Goal: Task Accomplishment & Management: Complete application form

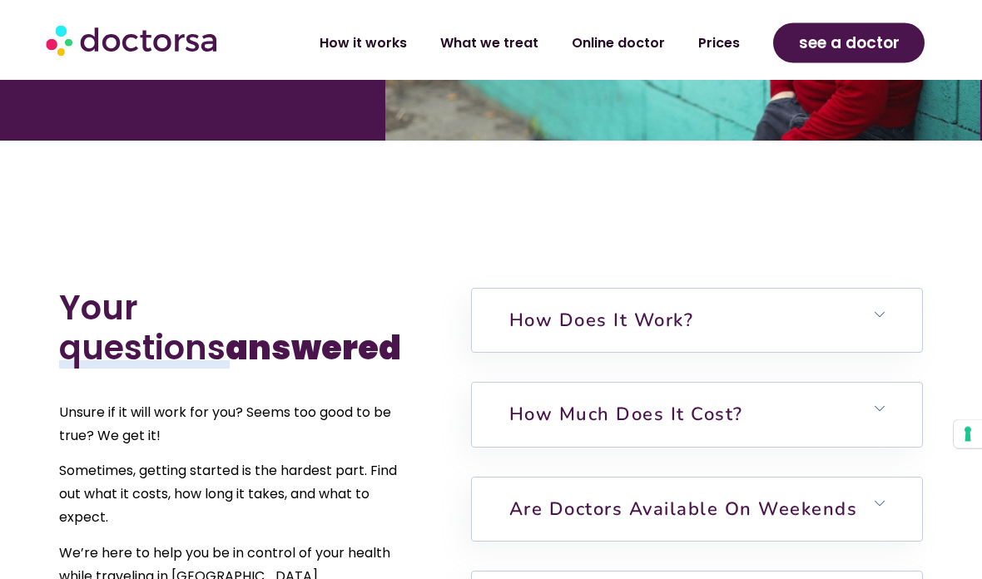
scroll to position [3425, 0]
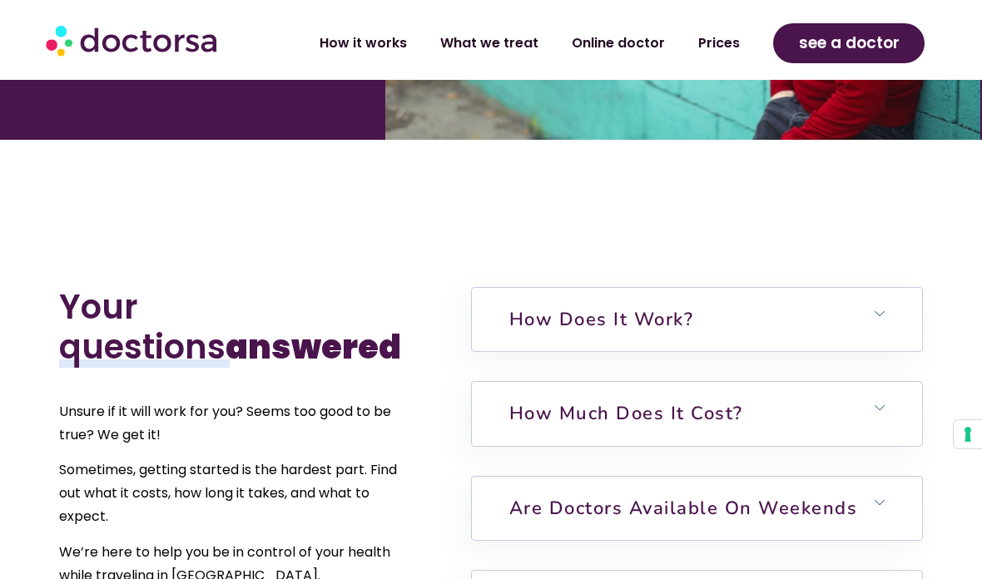
click at [885, 403] on icon at bounding box center [880, 408] width 10 height 10
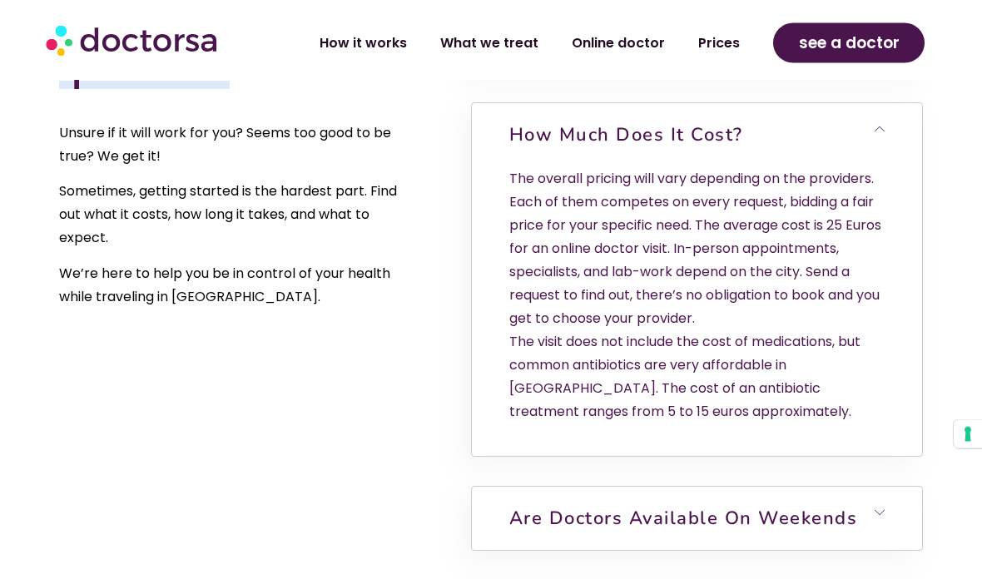
scroll to position [3704, 0]
click at [850, 506] on link "Are doctors available on weekends" at bounding box center [683, 518] width 349 height 25
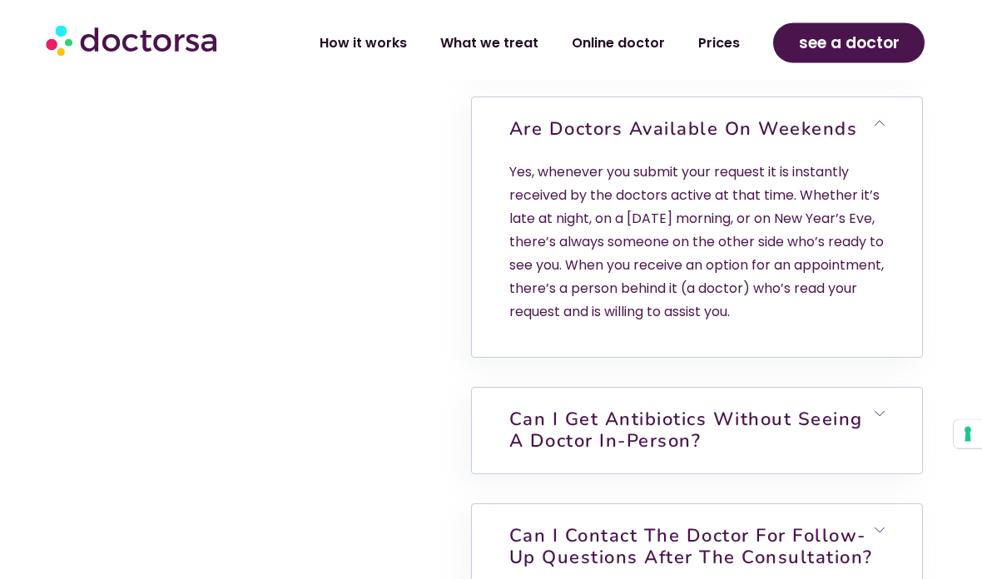
scroll to position [4100, 0]
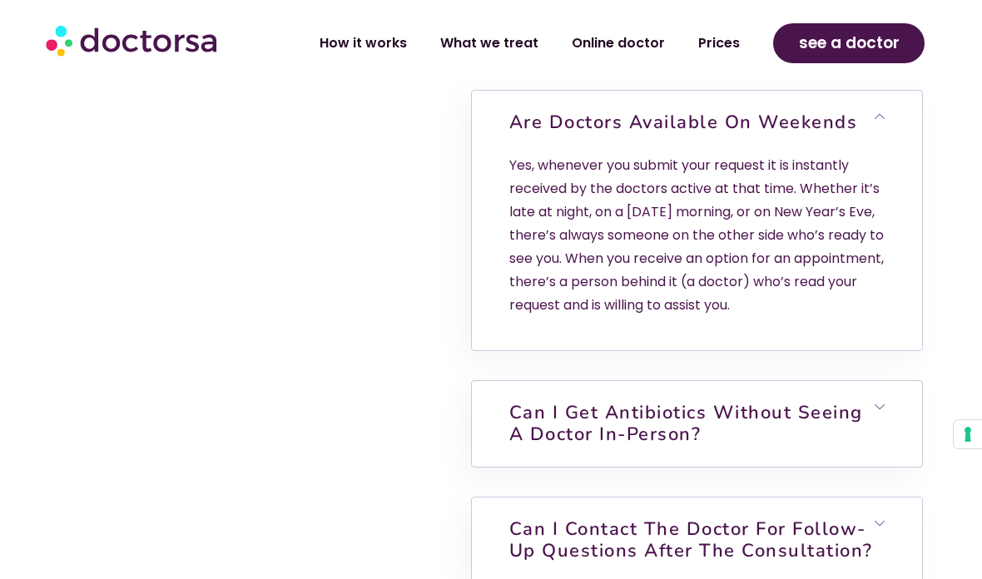
click at [875, 381] on h6 "Can I get antibiotics without seeing a doctor in-person?" at bounding box center [697, 424] width 450 height 86
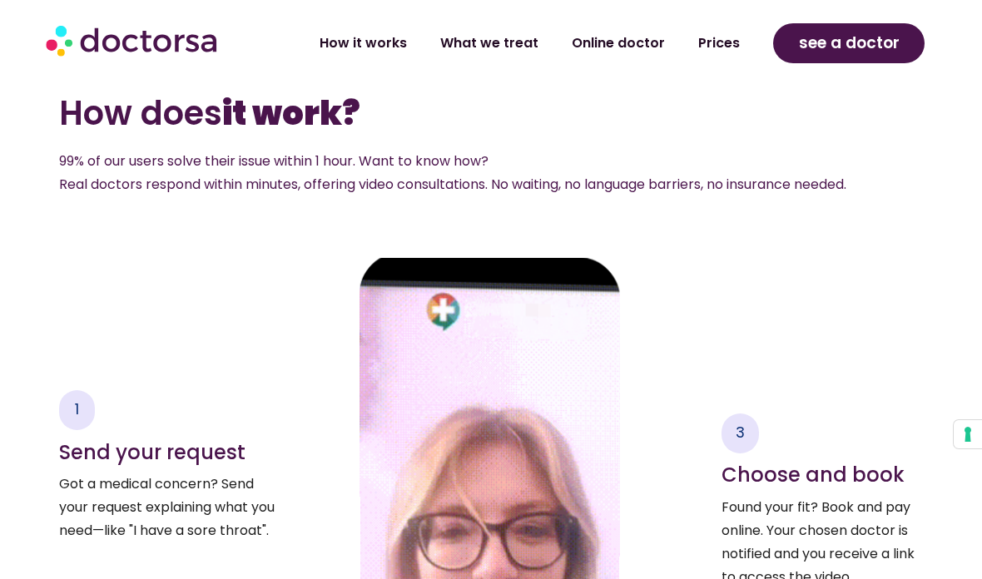
scroll to position [2085, 0]
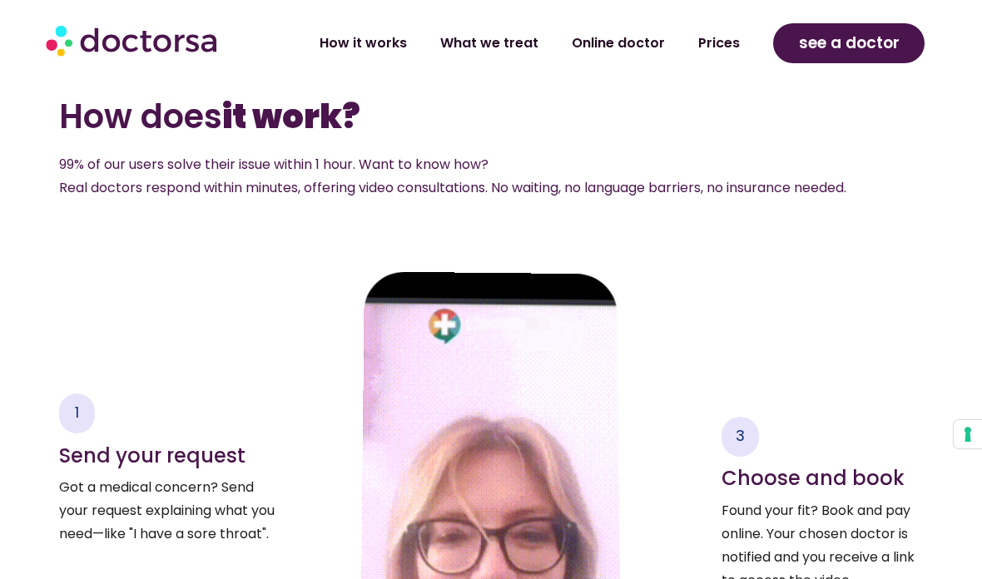
click at [630, 33] on link "Online doctor" at bounding box center [618, 43] width 127 height 38
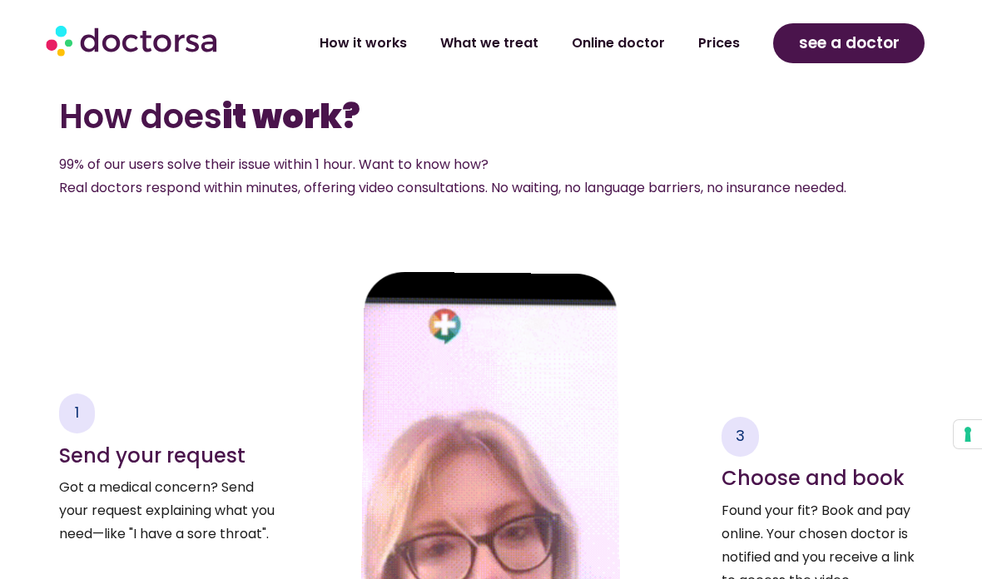
click at [866, 42] on span "see a doctor" at bounding box center [849, 43] width 101 height 27
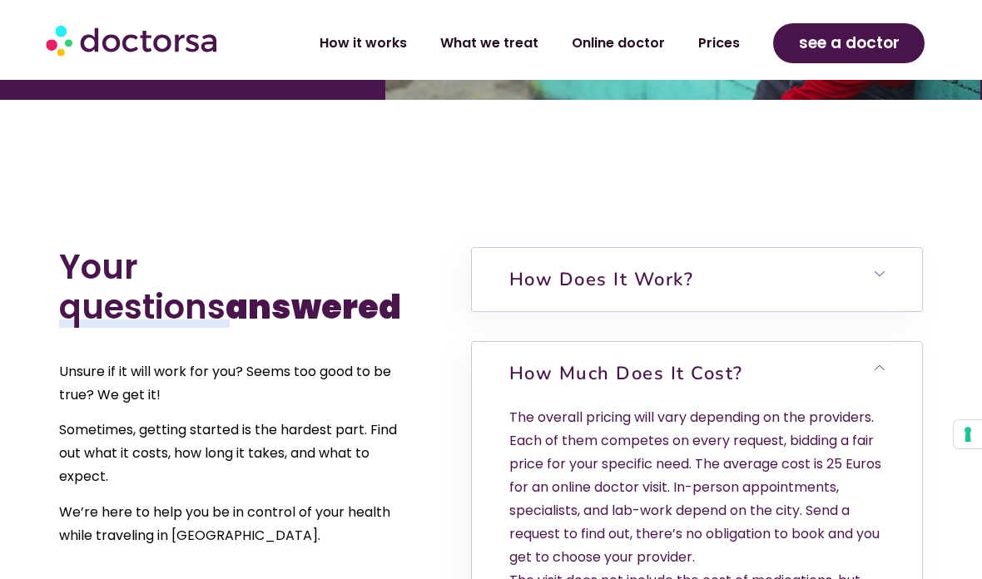
scroll to position [3461, 0]
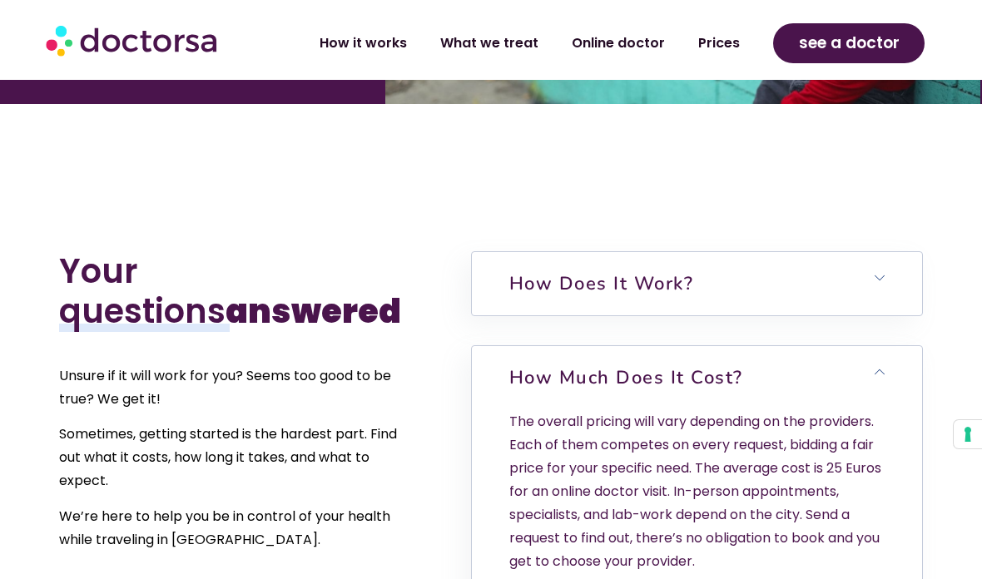
click at [892, 252] on h6 "How does it work?" at bounding box center [697, 283] width 450 height 63
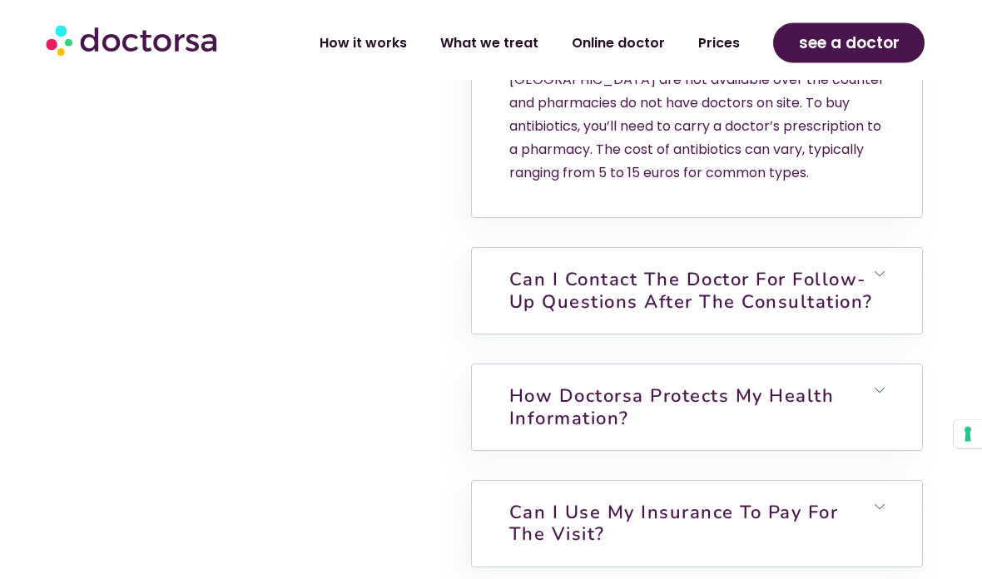
scroll to position [4788, 0]
click at [887, 248] on h6 "Can I contact the doctor for follow-up questions after the consultation?" at bounding box center [697, 291] width 450 height 86
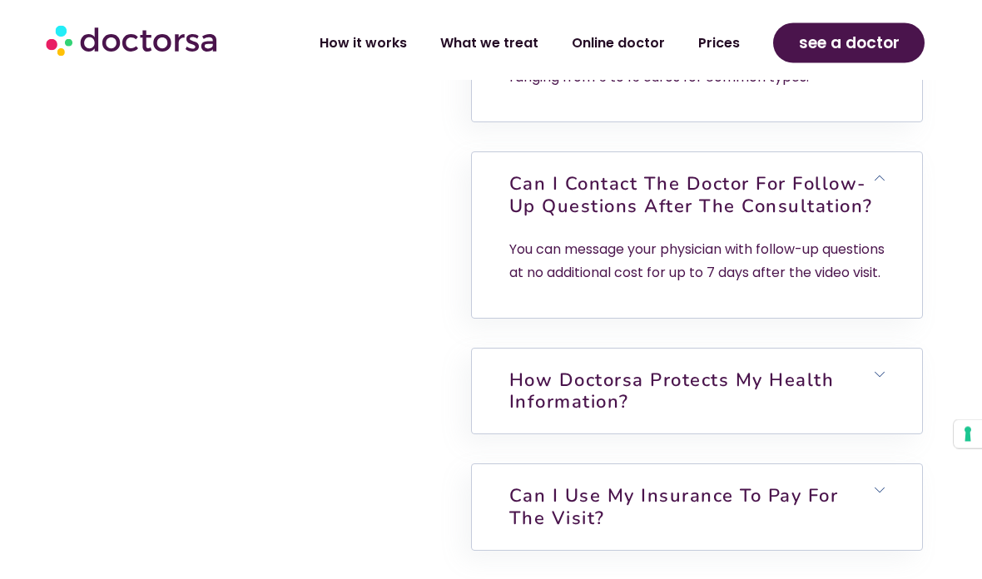
scroll to position [4892, 0]
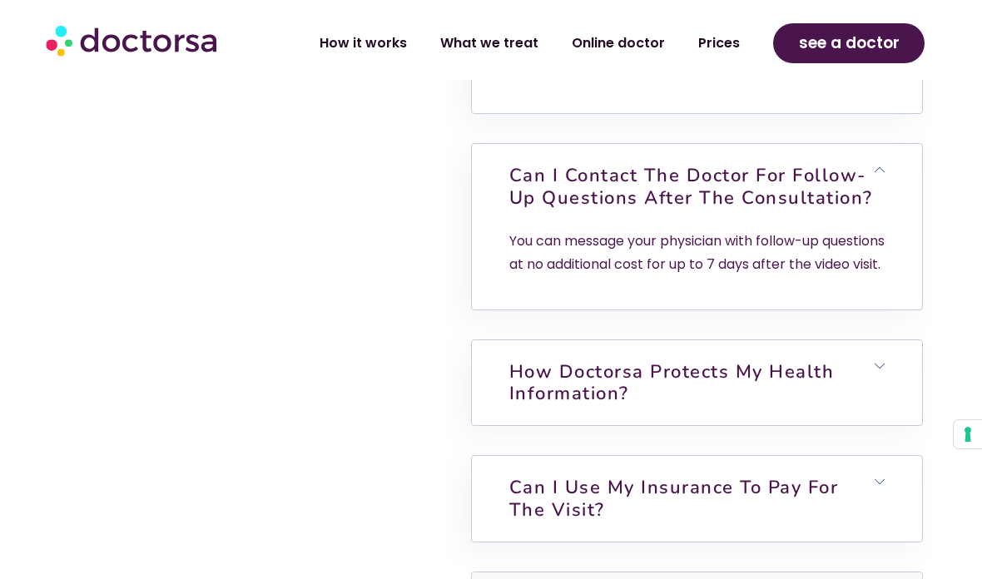
click at [884, 361] on icon at bounding box center [880, 366] width 10 height 10
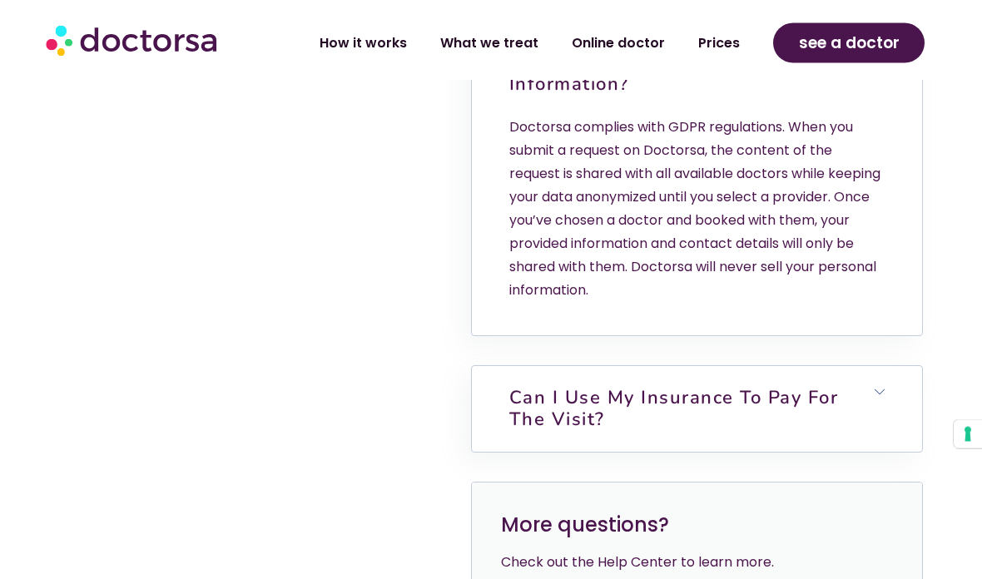
scroll to position [5201, 0]
click at [878, 387] on icon at bounding box center [880, 392] width 10 height 10
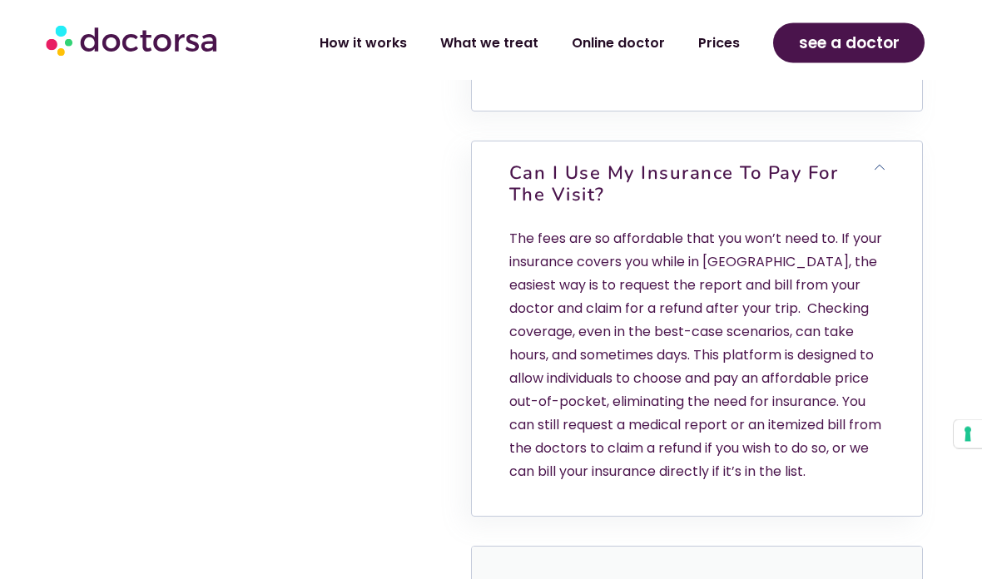
scroll to position [5426, 0]
click at [362, 35] on link "How it works" at bounding box center [363, 43] width 121 height 38
click at [504, 46] on link "What we treat" at bounding box center [490, 43] width 132 height 38
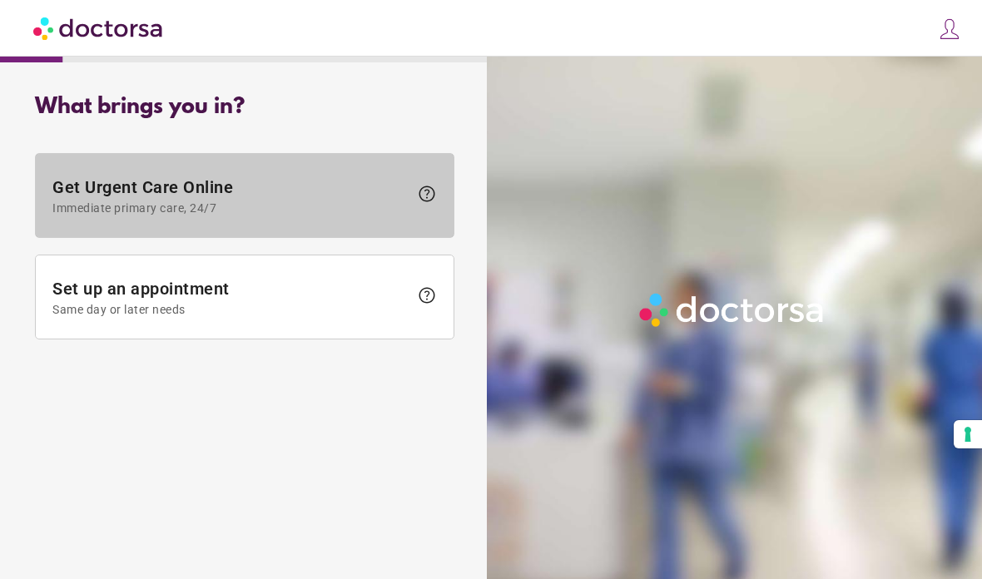
click at [126, 200] on span "Get Urgent Care Online Immediate primary care, 24/7" at bounding box center [230, 195] width 356 height 37
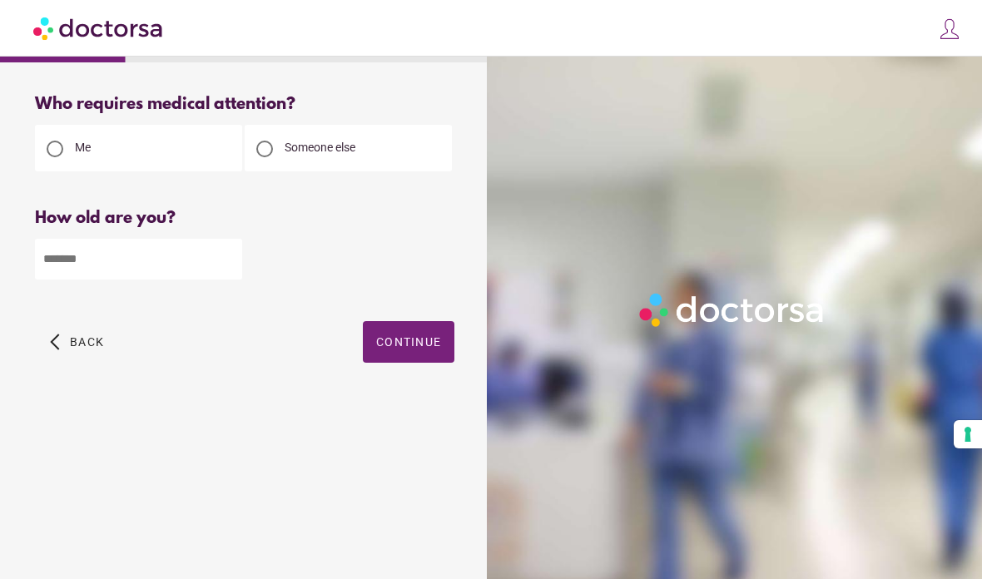
click at [77, 276] on input "number" at bounding box center [138, 259] width 207 height 41
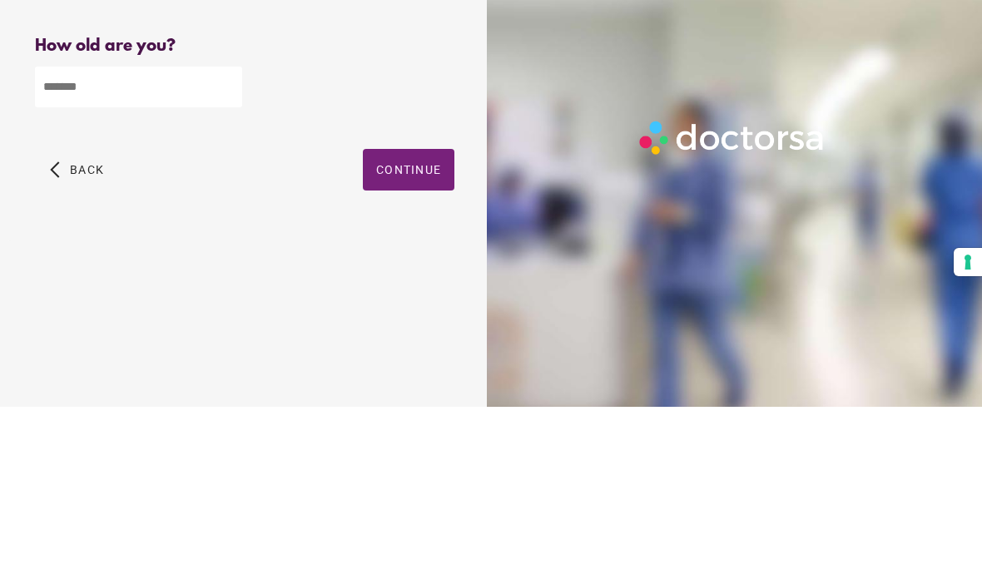
type input "**"
click at [402, 321] on span "button" at bounding box center [409, 342] width 92 height 42
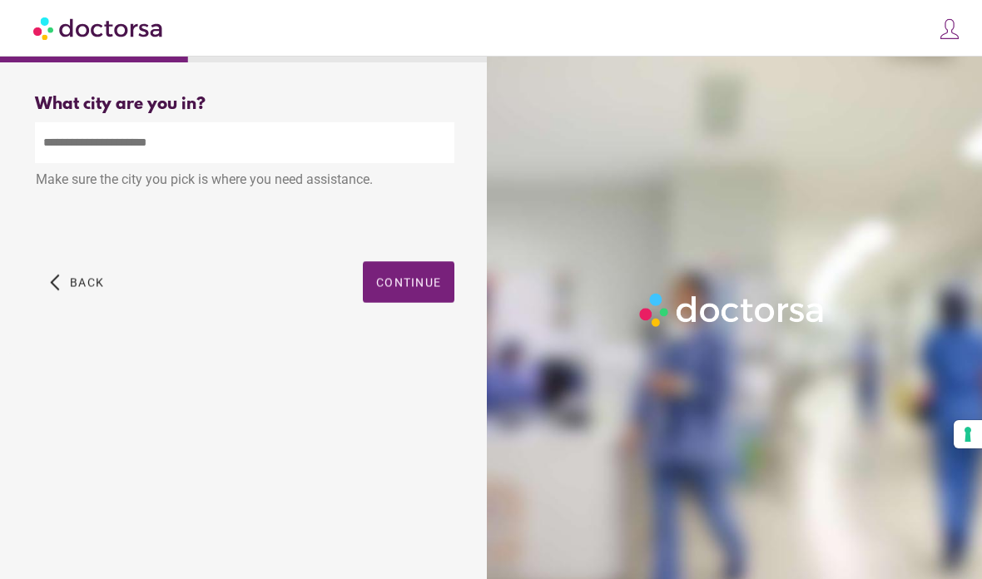
click at [80, 148] on input "text" at bounding box center [245, 142] width 420 height 41
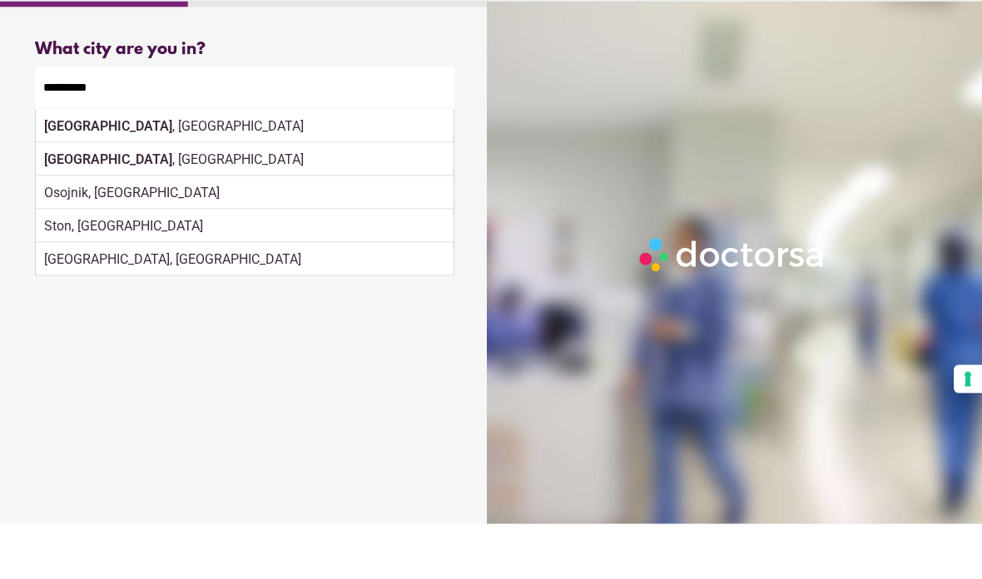
scroll to position [56, 0]
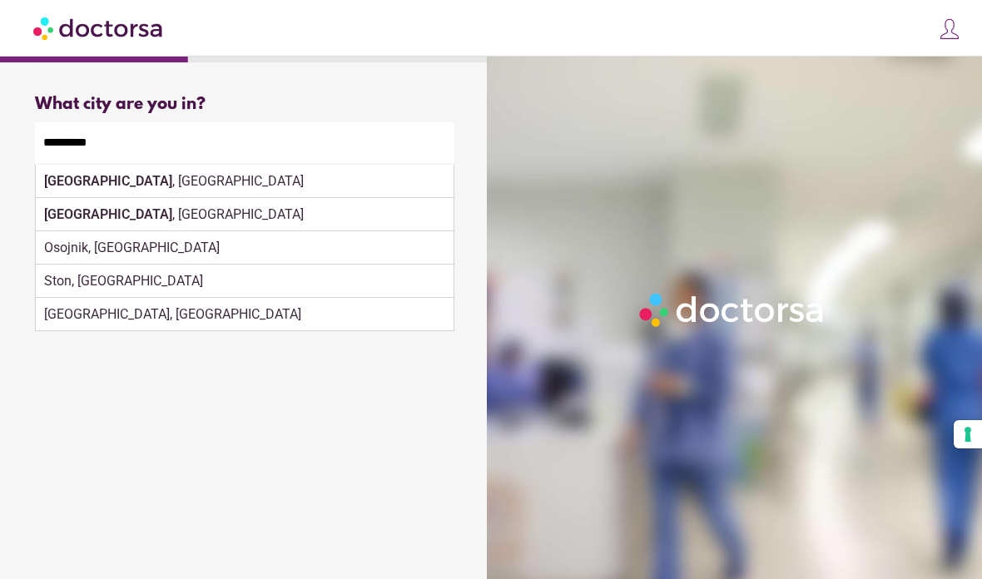
click at [108, 165] on div "Dubrovnik , Croatia" at bounding box center [245, 181] width 418 height 33
type input "**********"
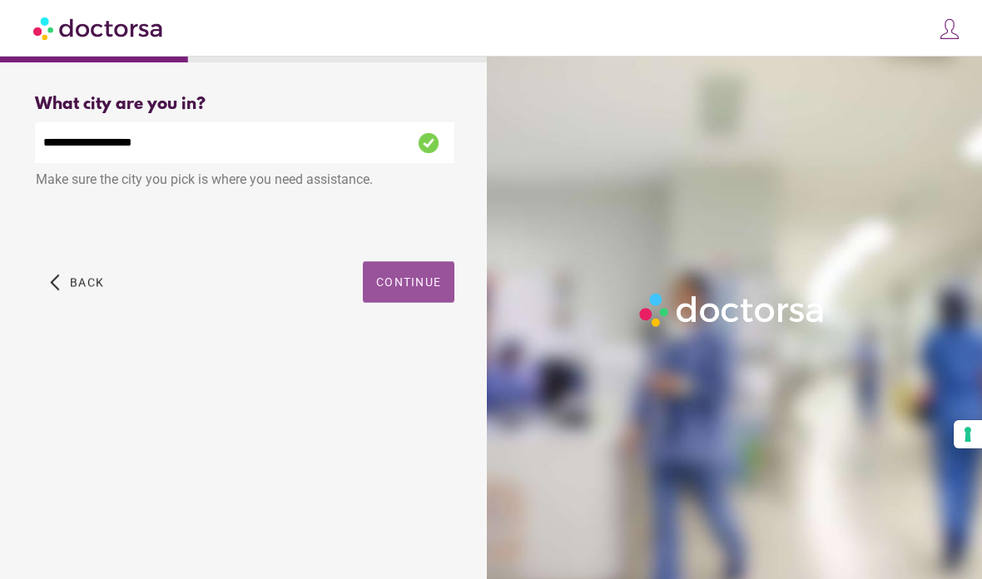
click at [429, 276] on span "Continue" at bounding box center [408, 282] width 65 height 13
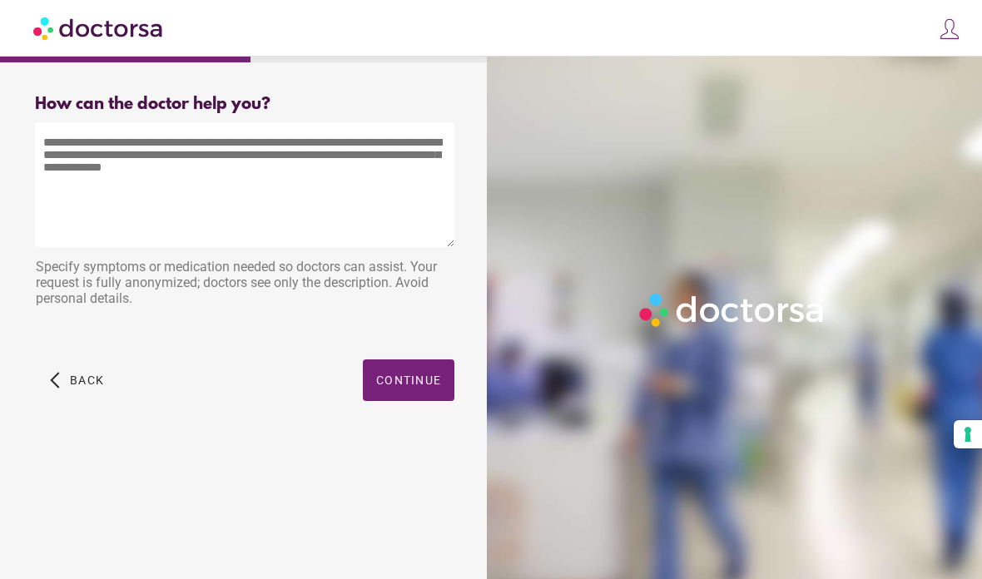
click at [104, 152] on textarea at bounding box center [245, 184] width 420 height 125
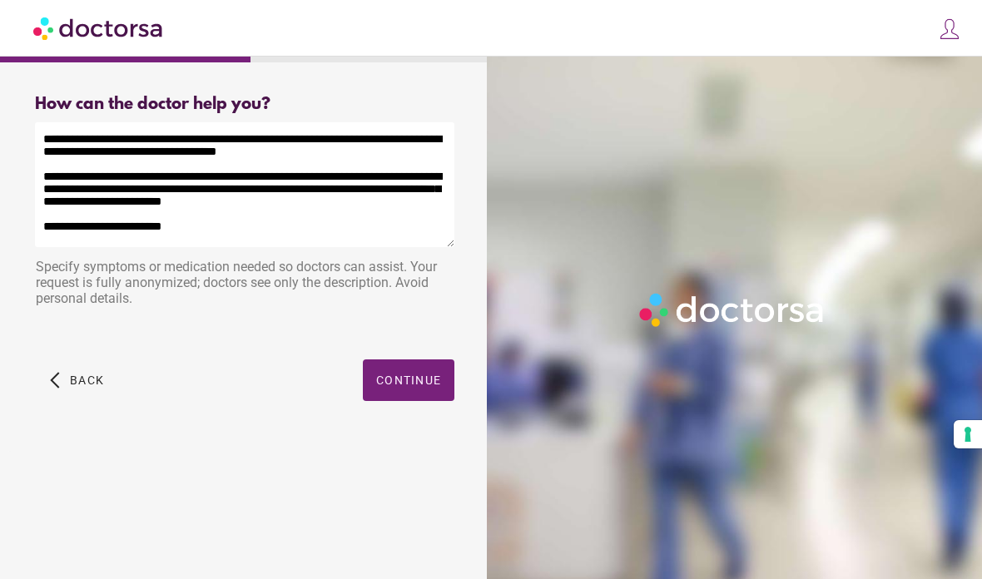
scroll to position [56, 0]
click at [206, 191] on textarea "**********" at bounding box center [245, 184] width 420 height 125
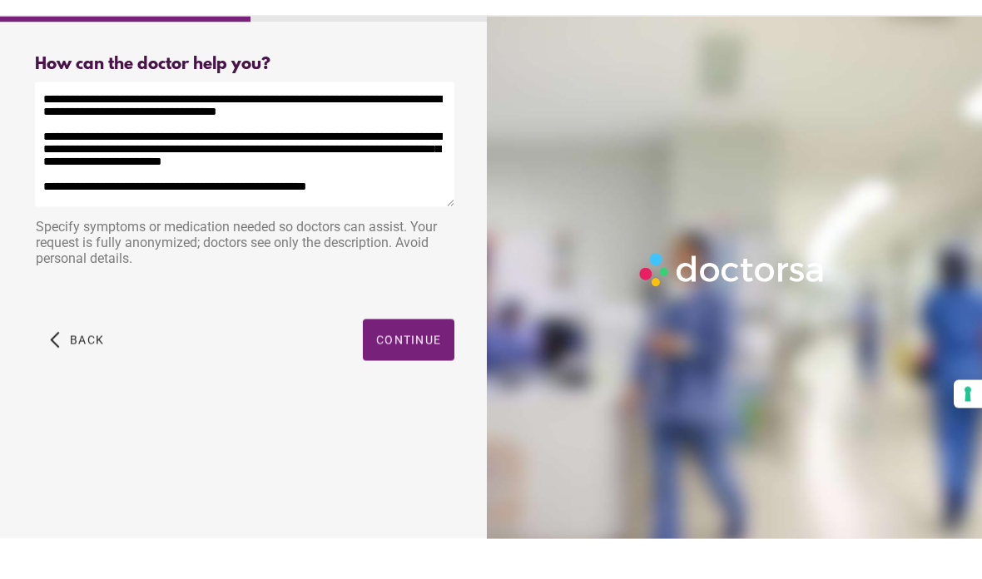
scroll to position [67, 0]
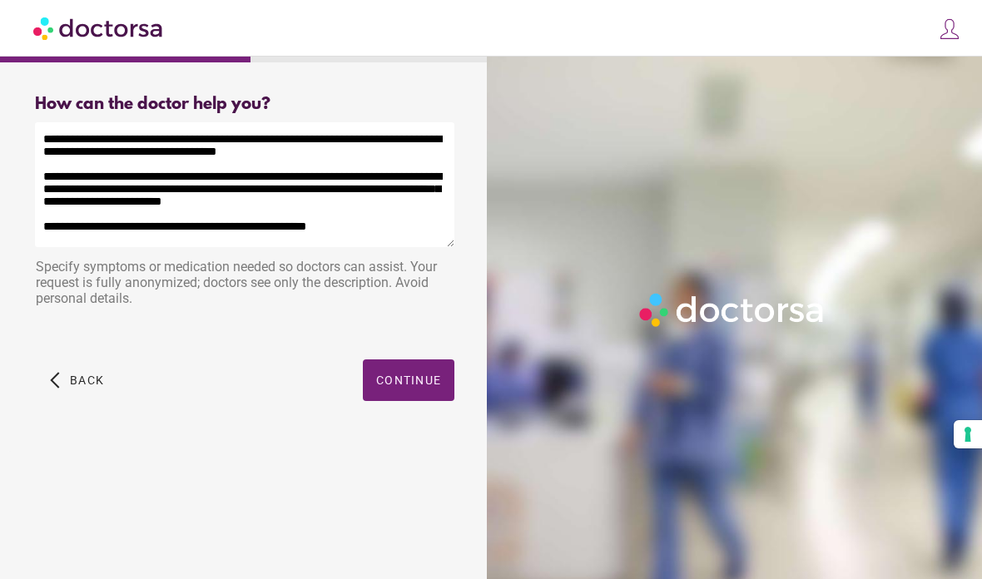
click at [436, 122] on textarea "**********" at bounding box center [245, 184] width 420 height 125
click at [321, 132] on textarea "**********" at bounding box center [245, 184] width 420 height 125
type textarea "**********"
click at [415, 374] on span "Continue" at bounding box center [408, 380] width 65 height 13
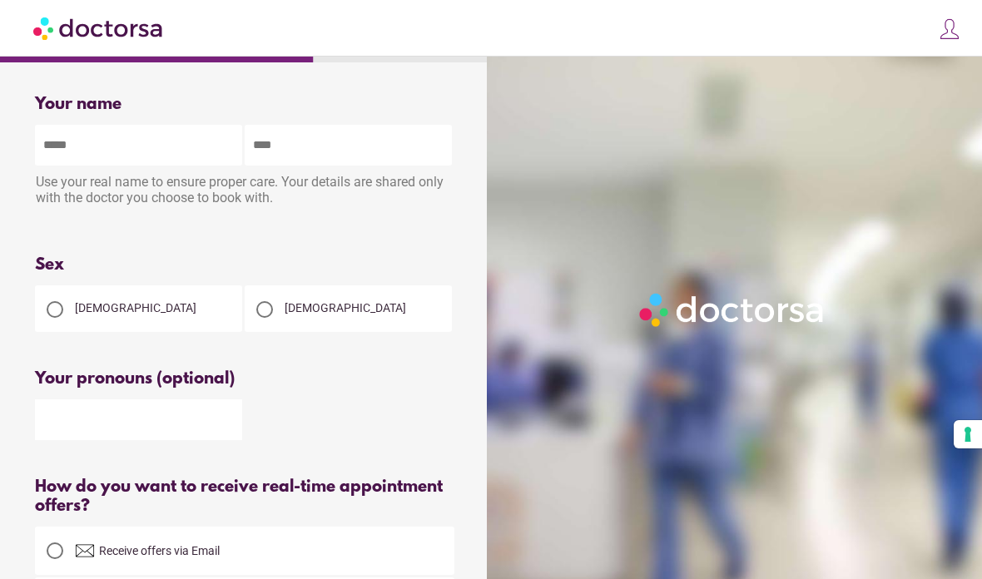
click at [271, 311] on div at bounding box center [264, 309] width 17 height 17
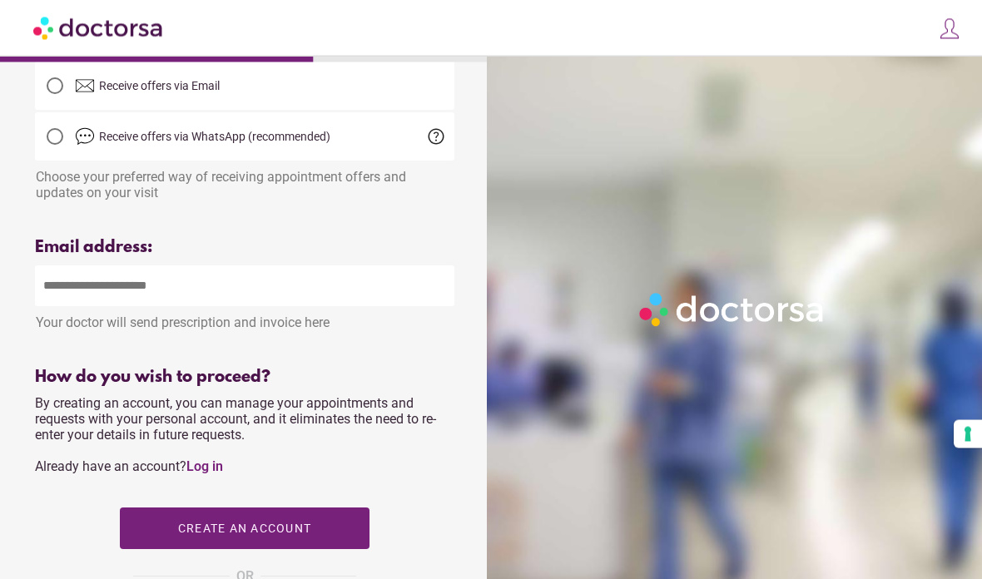
scroll to position [466, 0]
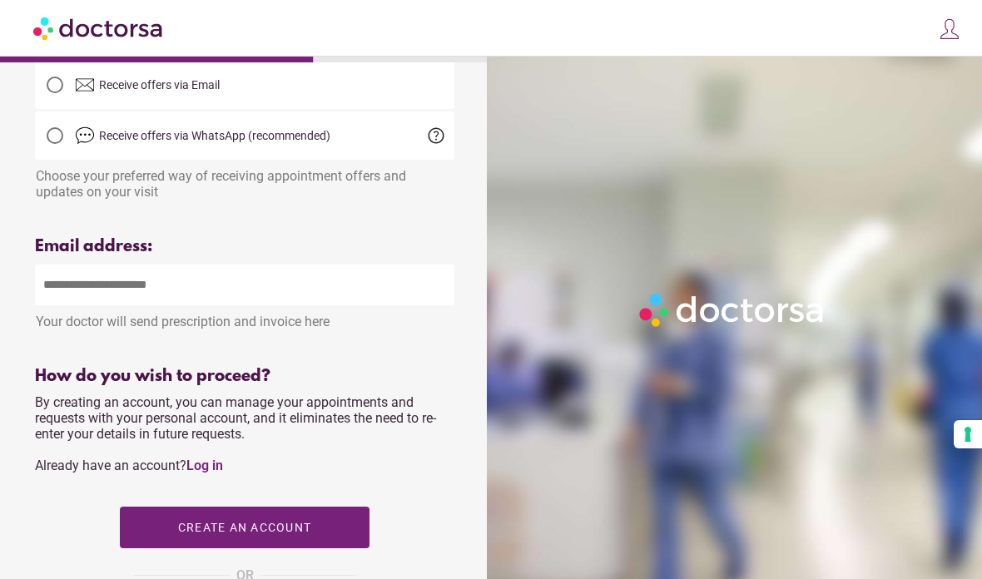
click at [117, 303] on input "email" at bounding box center [245, 285] width 420 height 41
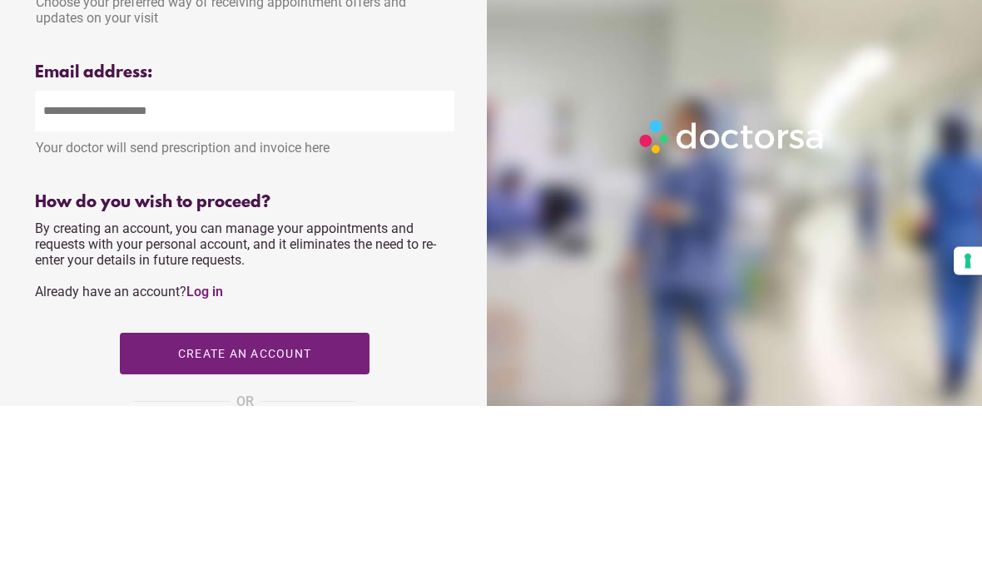
type input "****"
type input "*******"
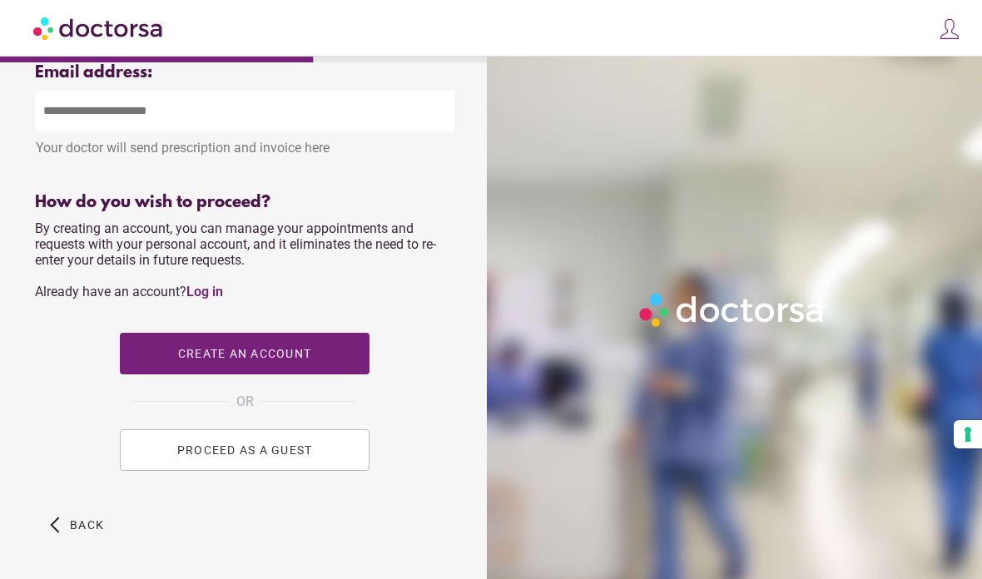
type input "**********"
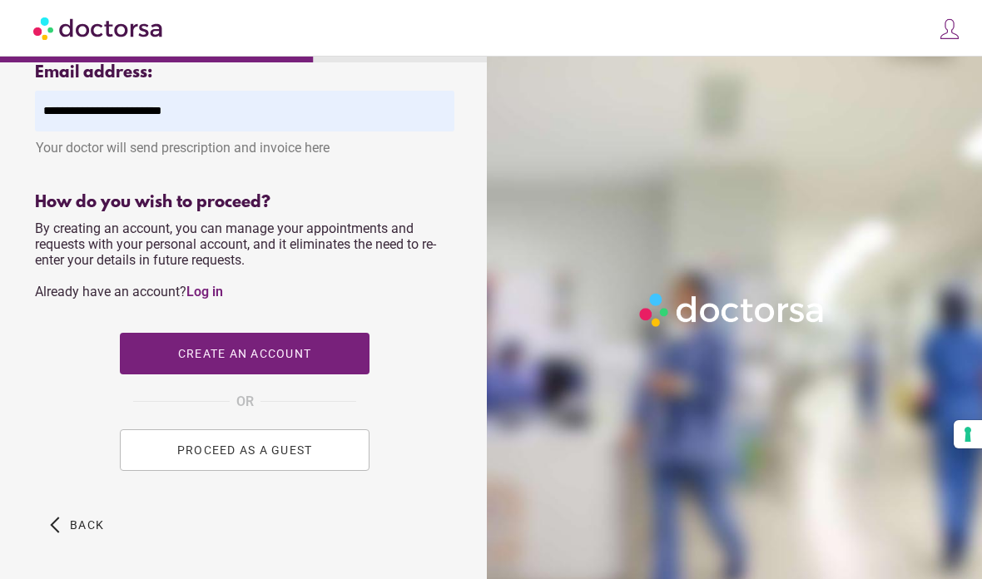
click at [239, 127] on input "**********" at bounding box center [245, 111] width 420 height 41
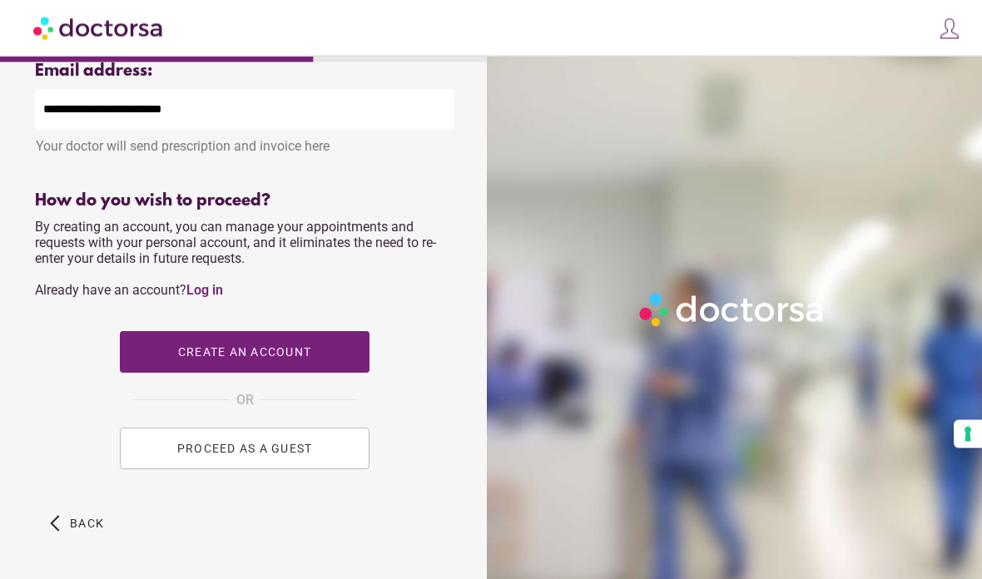
scroll to position [642, 0]
click at [256, 452] on button "PROCEED AS A GUEST" at bounding box center [245, 449] width 250 height 42
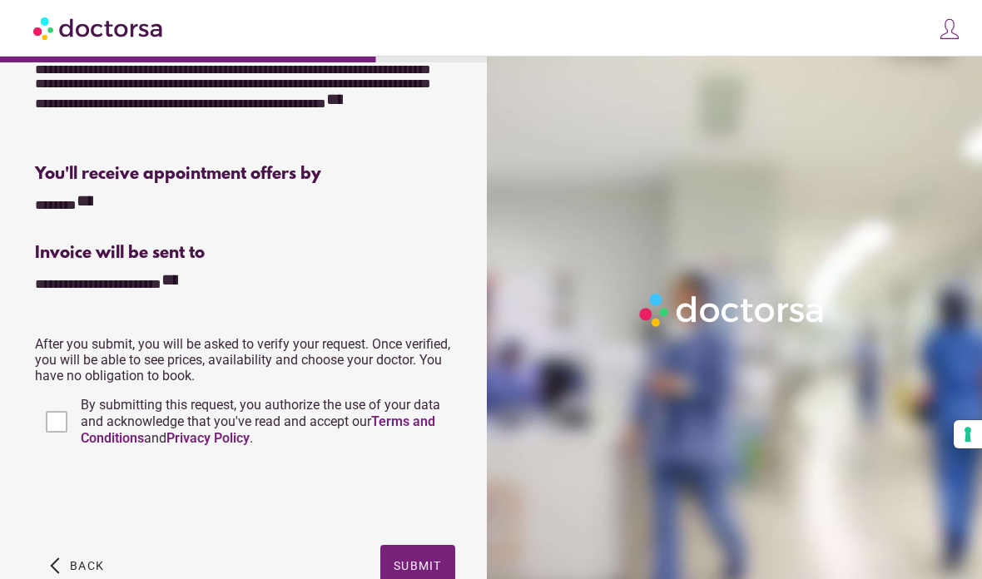
scroll to position [417, 0]
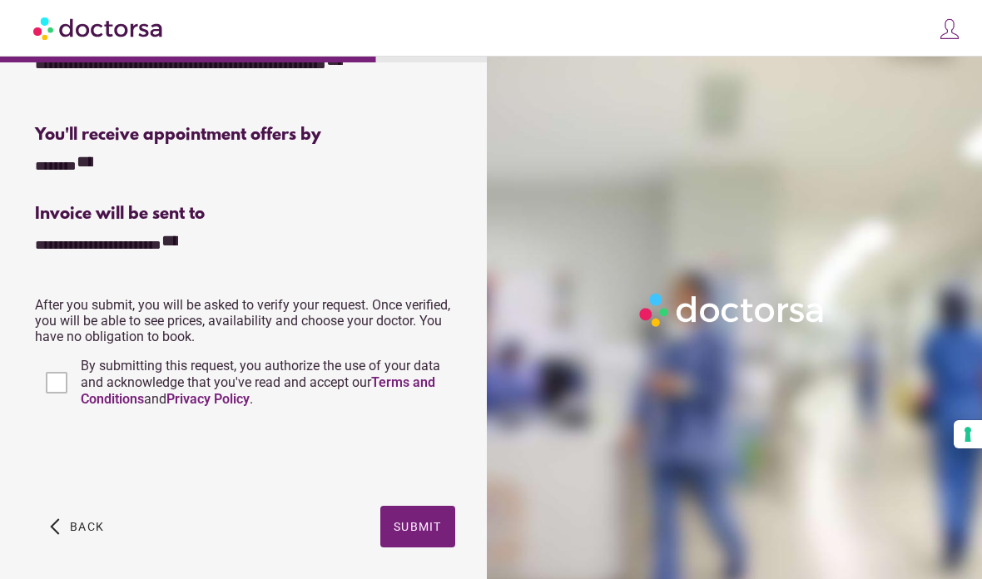
click at [425, 534] on span "Submit" at bounding box center [418, 526] width 48 height 13
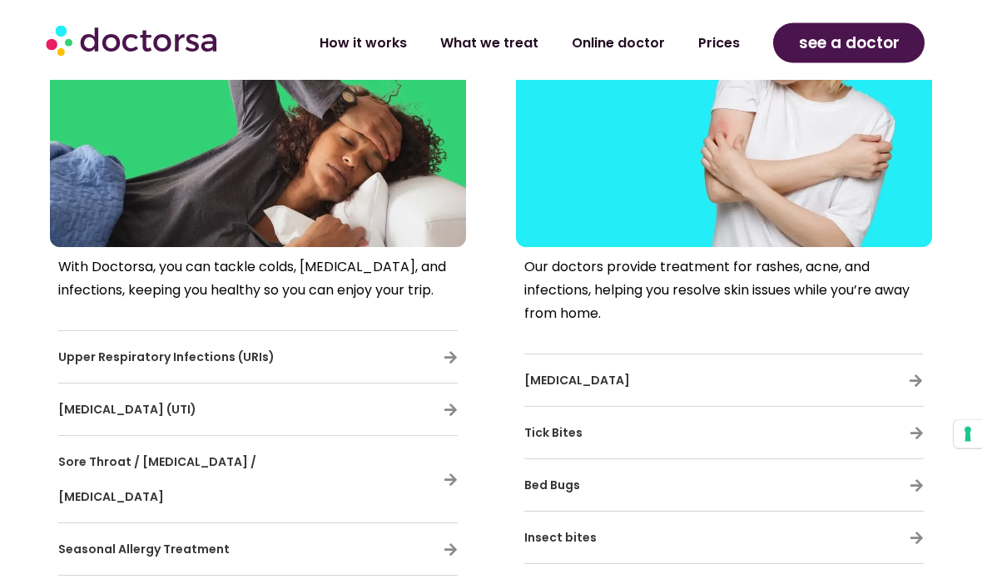
scroll to position [706, 0]
click at [163, 416] on span "Urinary Tract Infection (UTI)" at bounding box center [127, 409] width 138 height 17
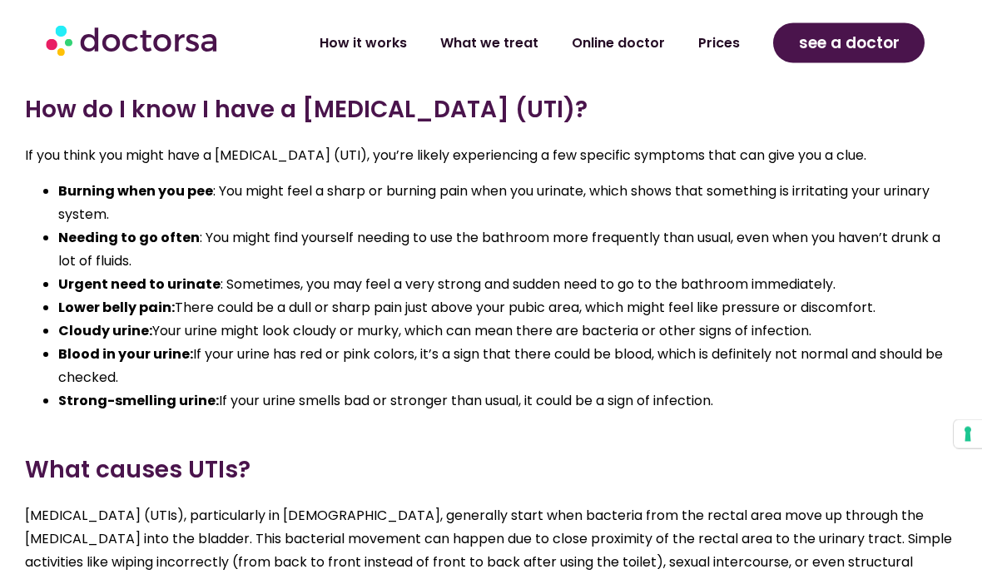
scroll to position [1774, 0]
click at [731, 48] on link "Prices" at bounding box center [719, 43] width 75 height 38
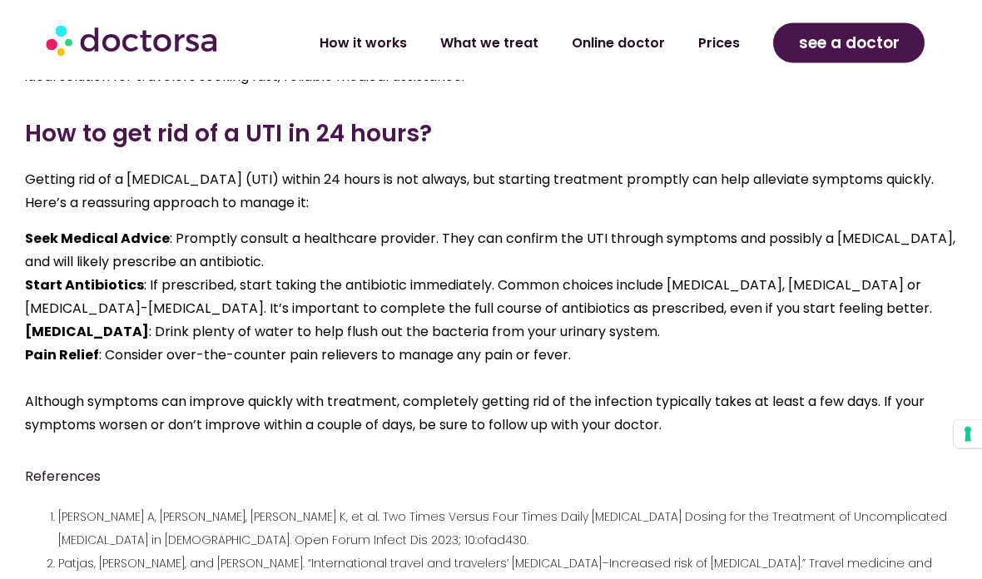
scroll to position [2906, 0]
